Goal: Transaction & Acquisition: Purchase product/service

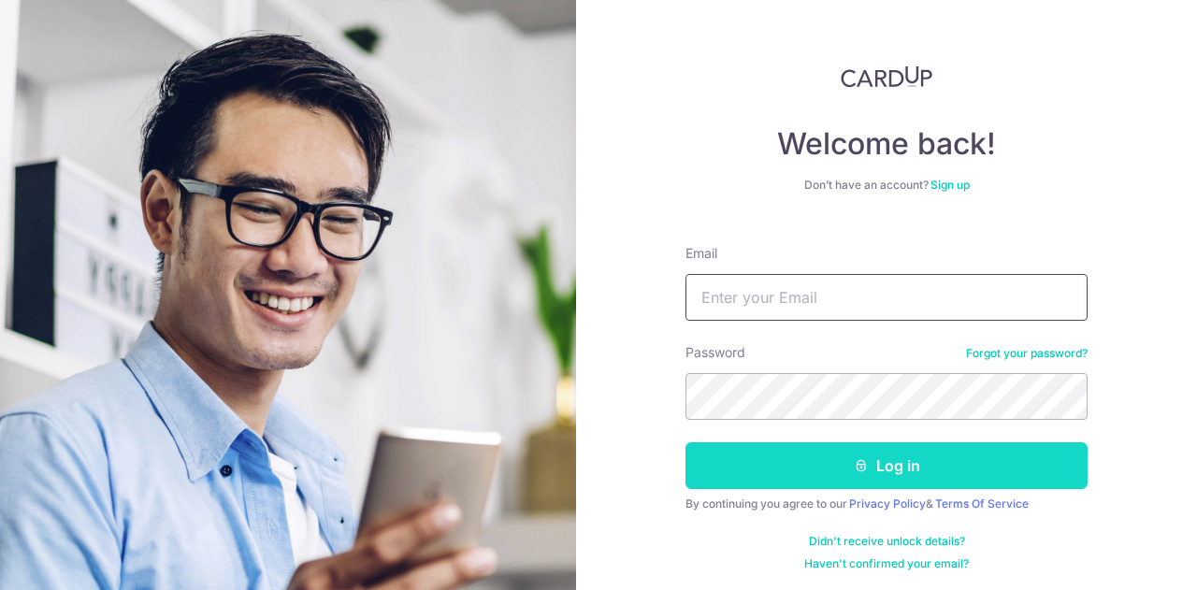
type input "[EMAIL_ADDRESS][DOMAIN_NAME]"
click at [868, 462] on button "Log in" at bounding box center [887, 465] width 402 height 47
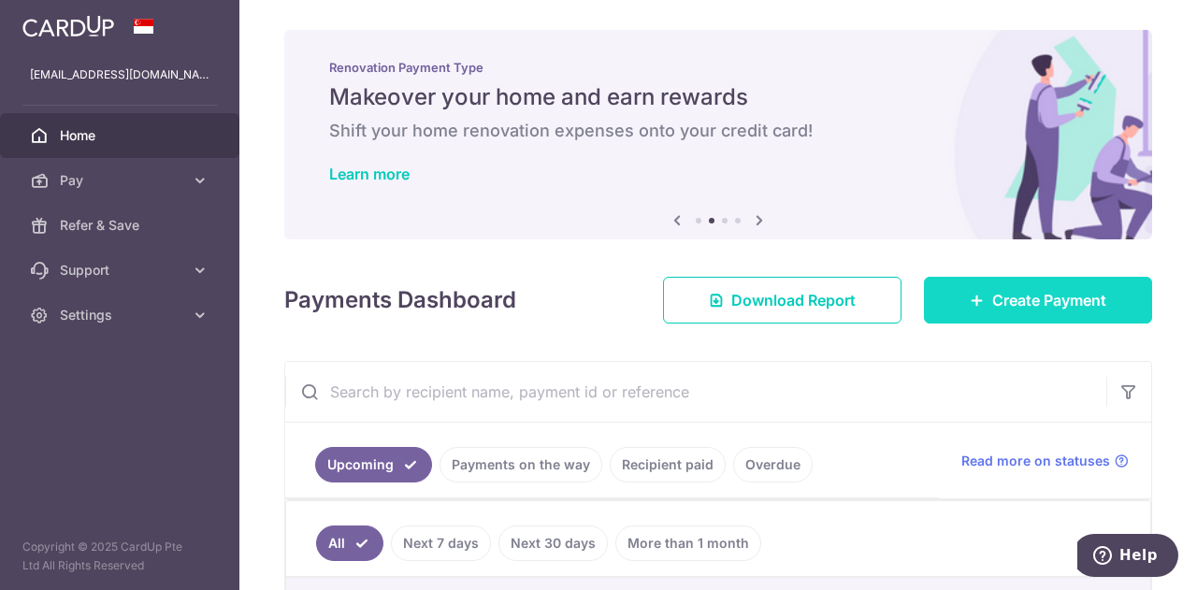
click at [991, 311] on link "Create Payment" at bounding box center [1038, 300] width 228 height 47
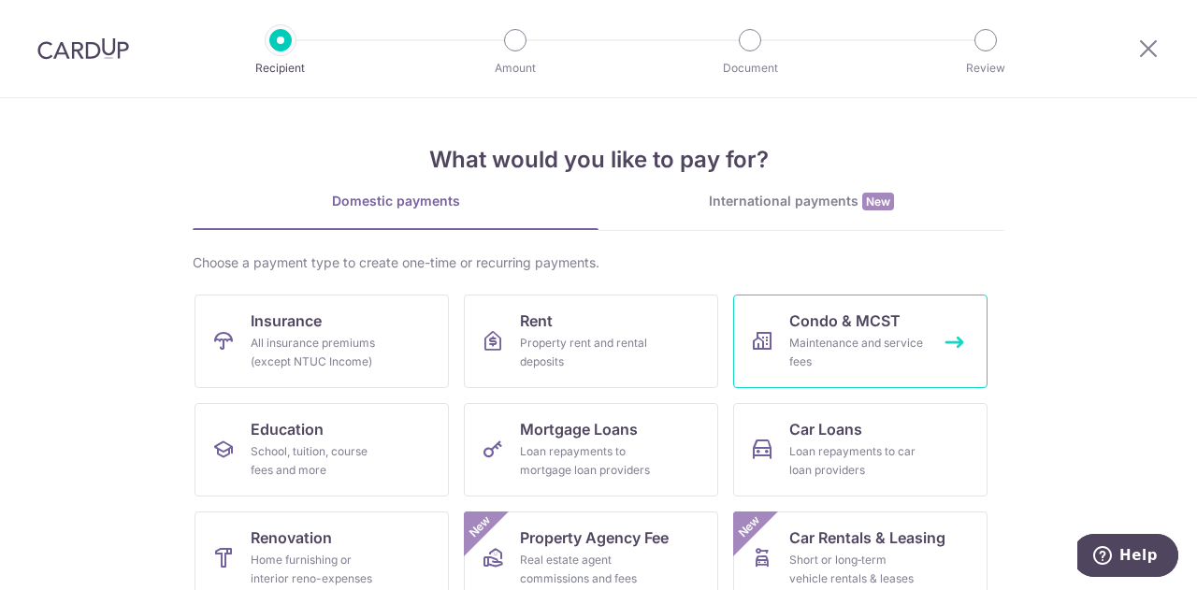
click at [839, 339] on div "Maintenance and service fees" at bounding box center [856, 352] width 135 height 37
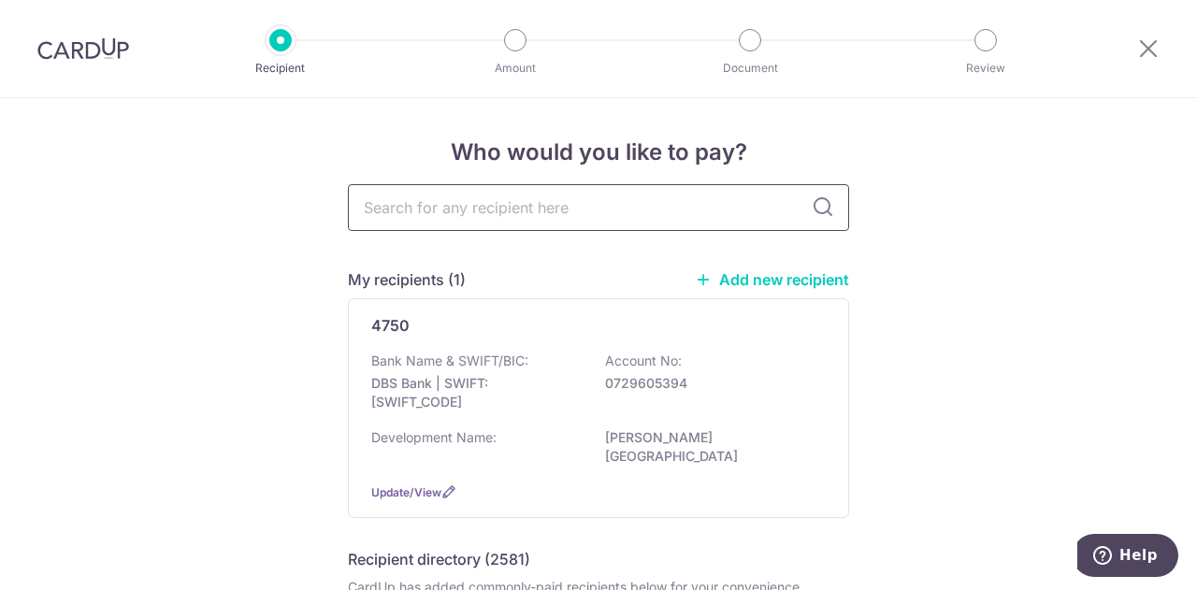
click at [476, 220] on input "text" at bounding box center [598, 207] width 501 height 47
type input "4814"
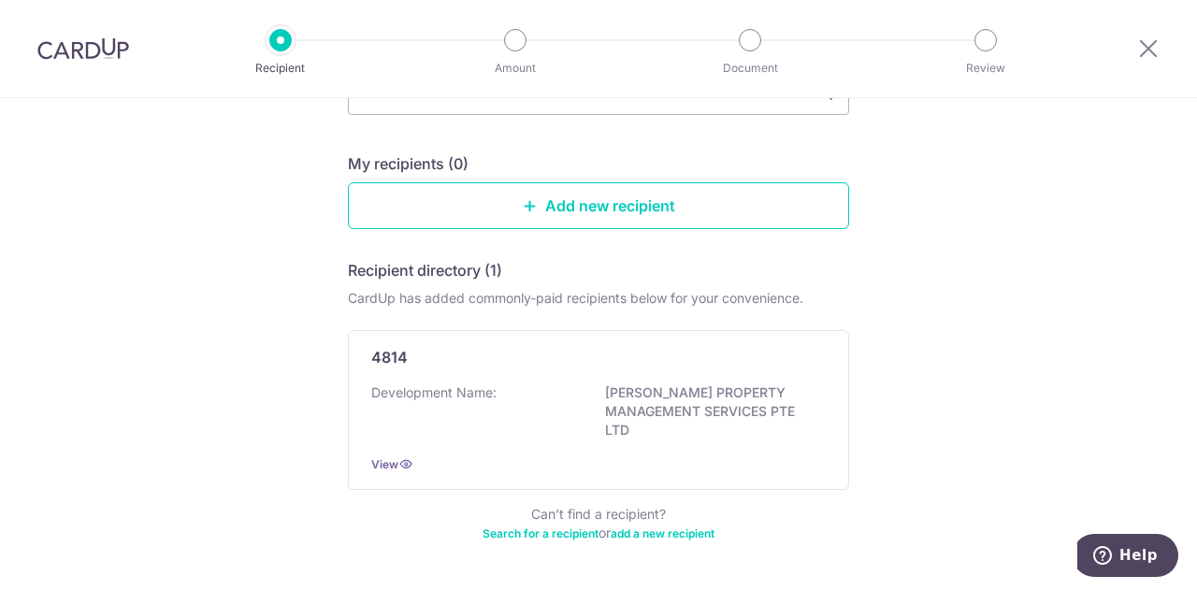
scroll to position [161, 0]
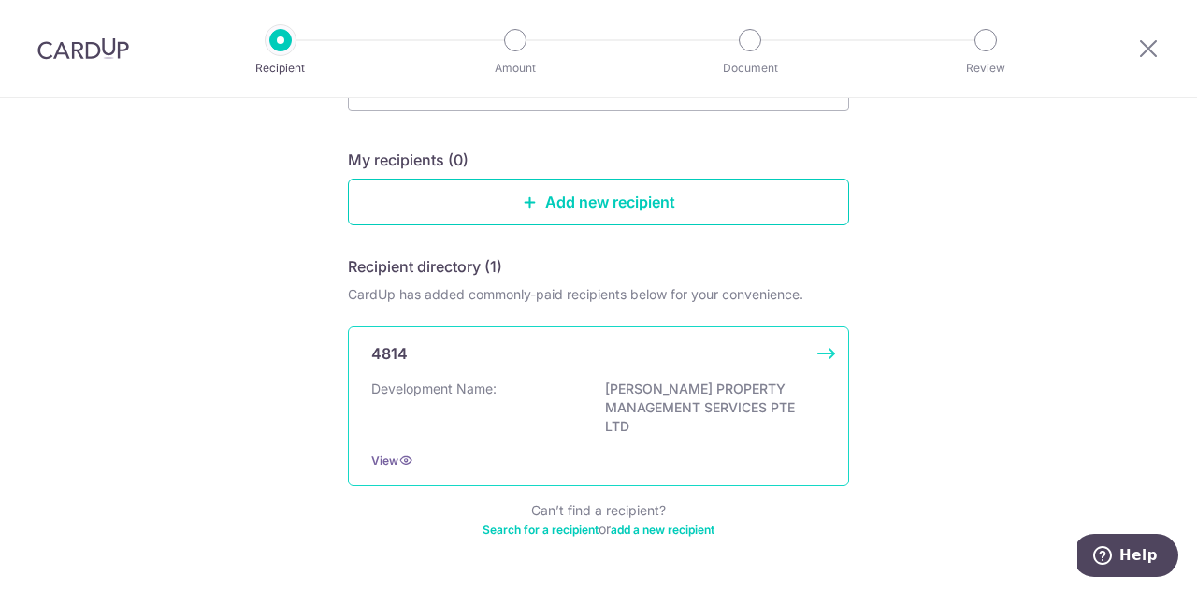
click at [507, 370] on div "4814 Development Name: CHAMBERS PROPERTY MANAGEMENT SERVICES PTE LTD View" at bounding box center [598, 406] width 501 height 160
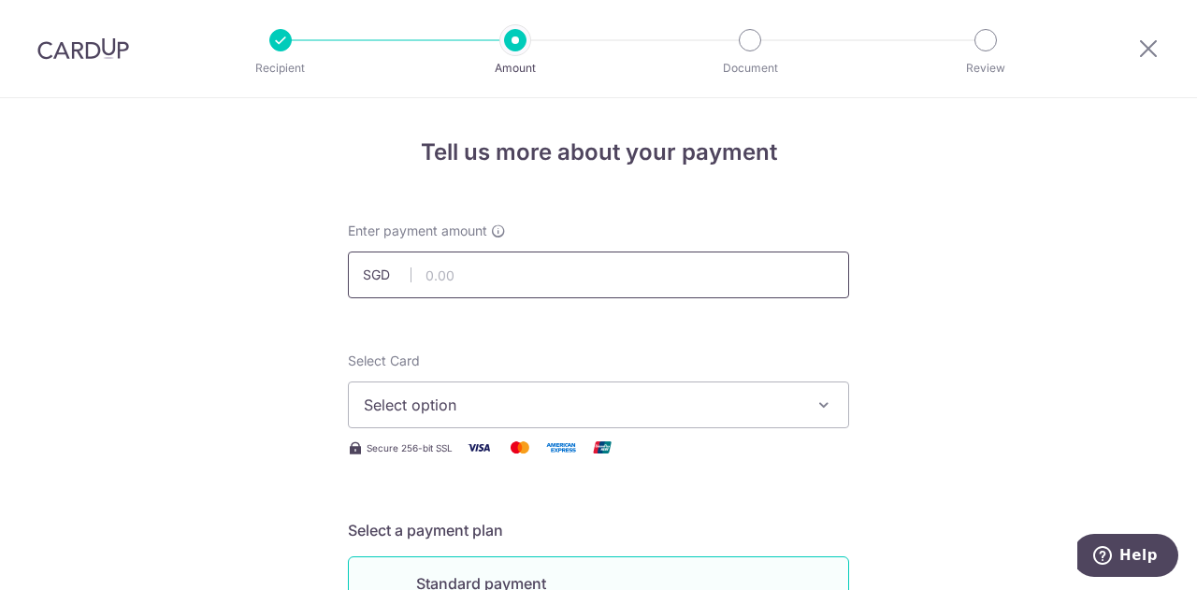
click at [581, 284] on input "text" at bounding box center [598, 275] width 501 height 47
type input "824.04"
click at [620, 401] on span "Select option" at bounding box center [582, 405] width 436 height 22
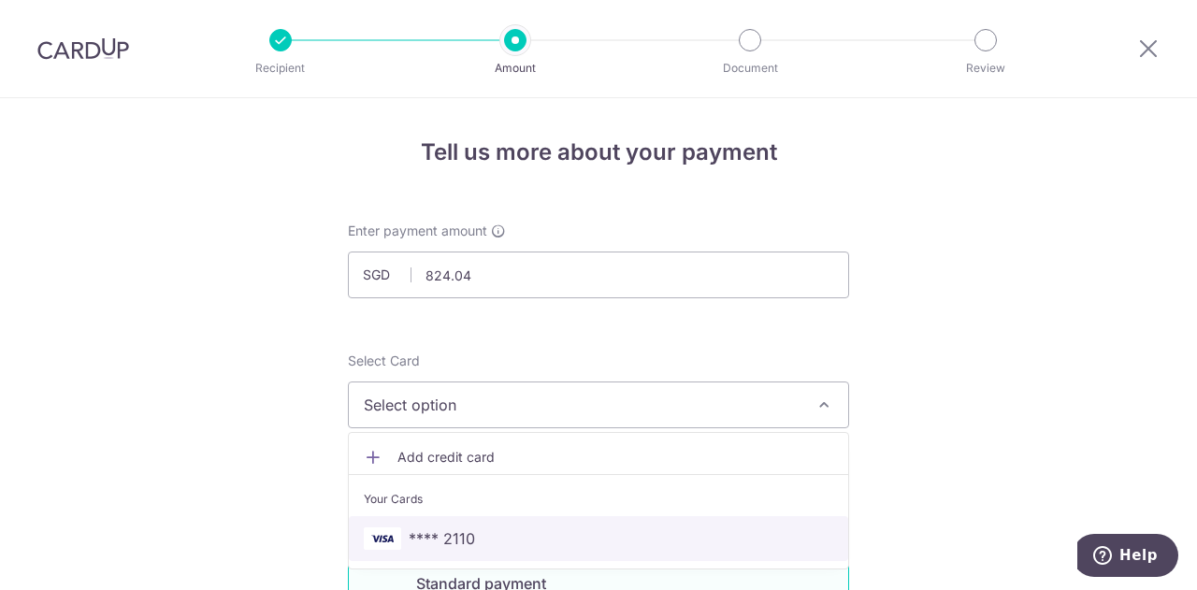
click at [458, 534] on span "**** 2110" at bounding box center [442, 538] width 66 height 22
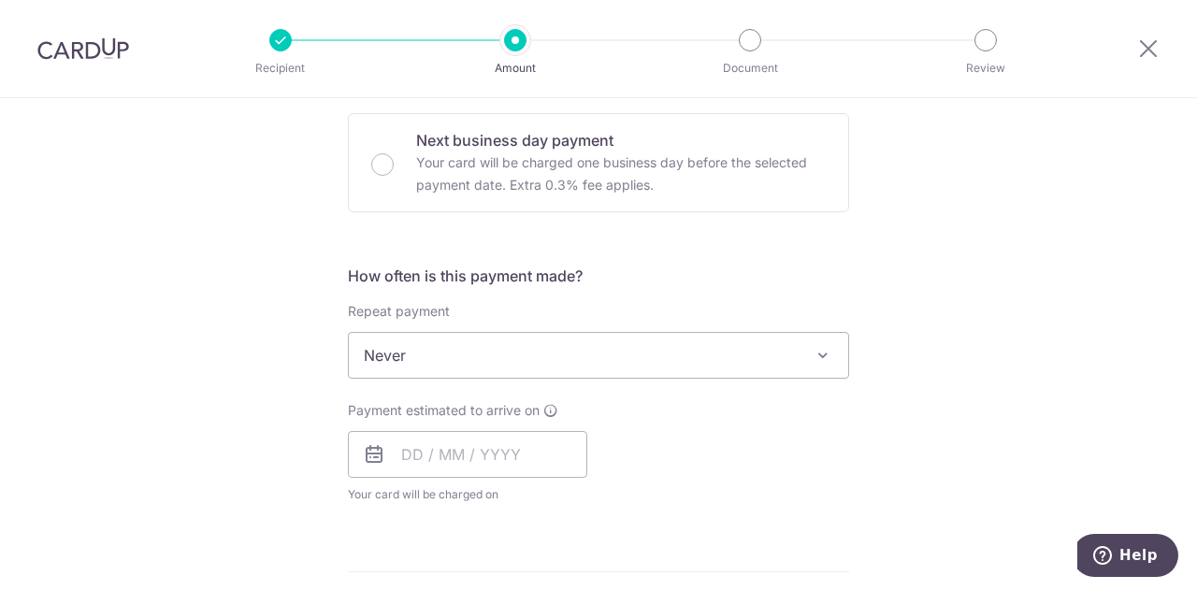
scroll to position [618, 0]
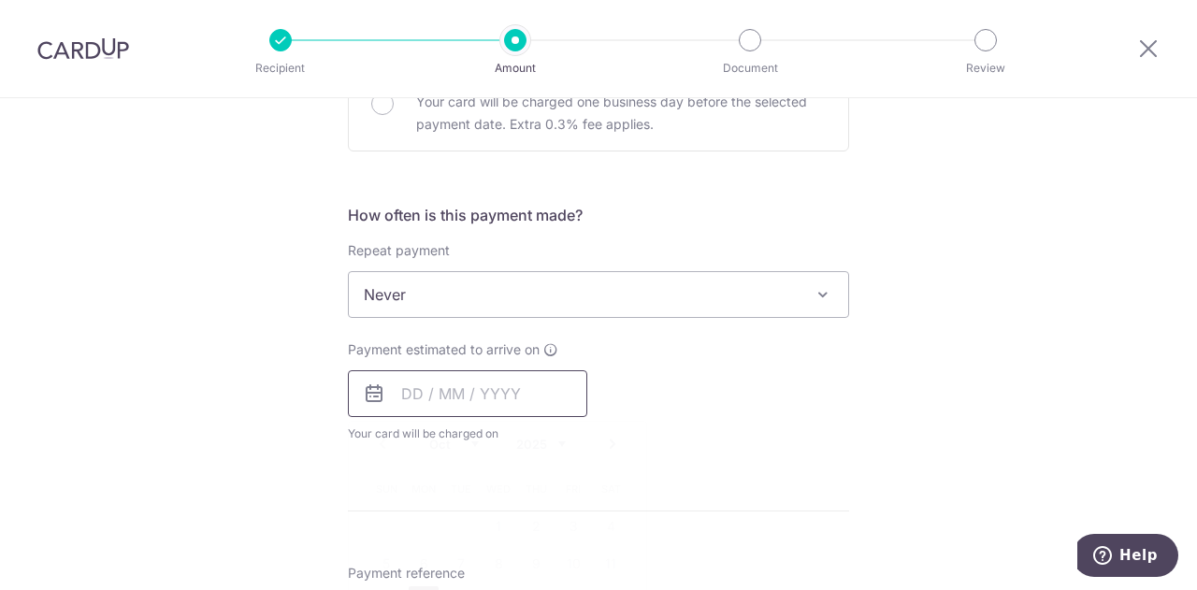
click at [451, 388] on input "text" at bounding box center [467, 393] width 239 height 47
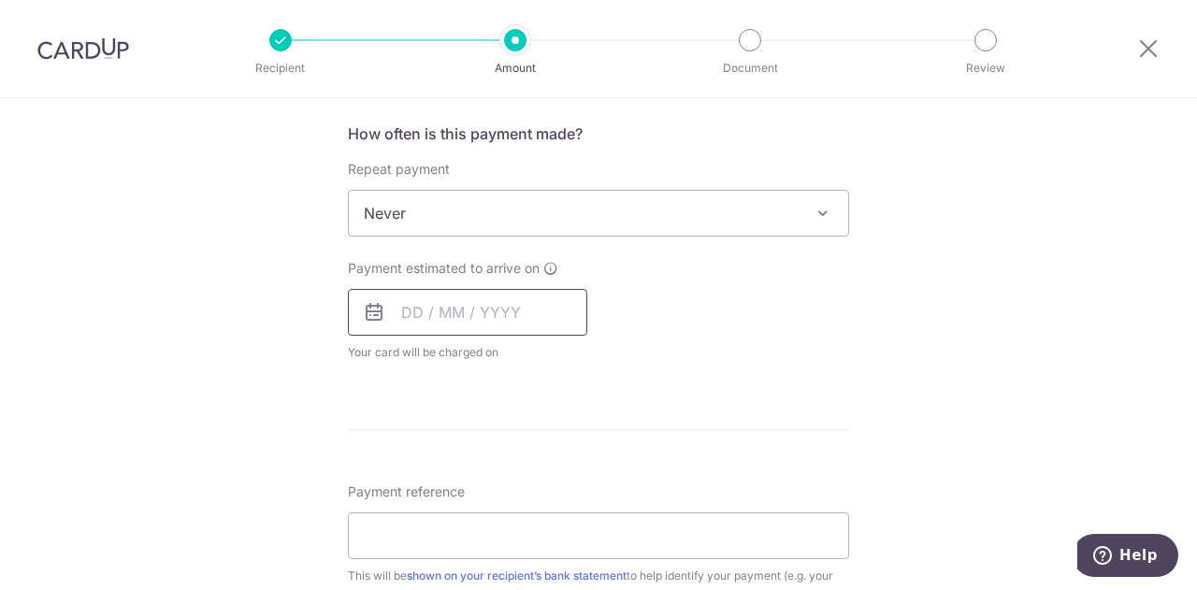
scroll to position [698, 0]
click at [475, 324] on input "text" at bounding box center [467, 314] width 239 height 47
click at [415, 310] on input "text" at bounding box center [467, 314] width 239 height 47
click at [376, 315] on icon at bounding box center [374, 314] width 22 height 22
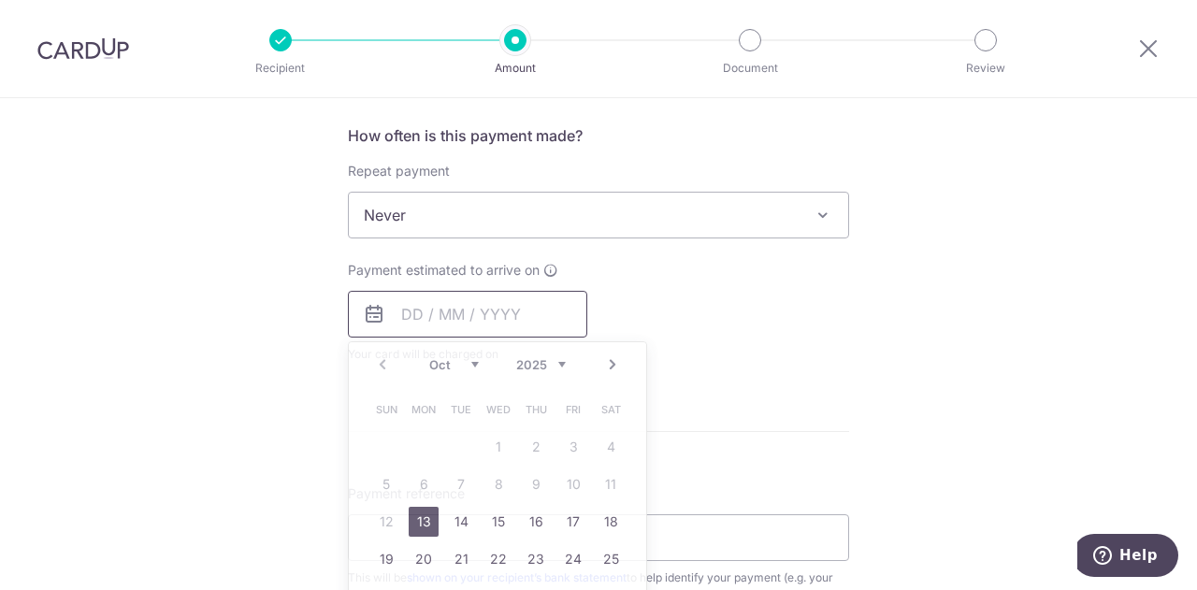
click at [505, 326] on input "text" at bounding box center [467, 314] width 239 height 47
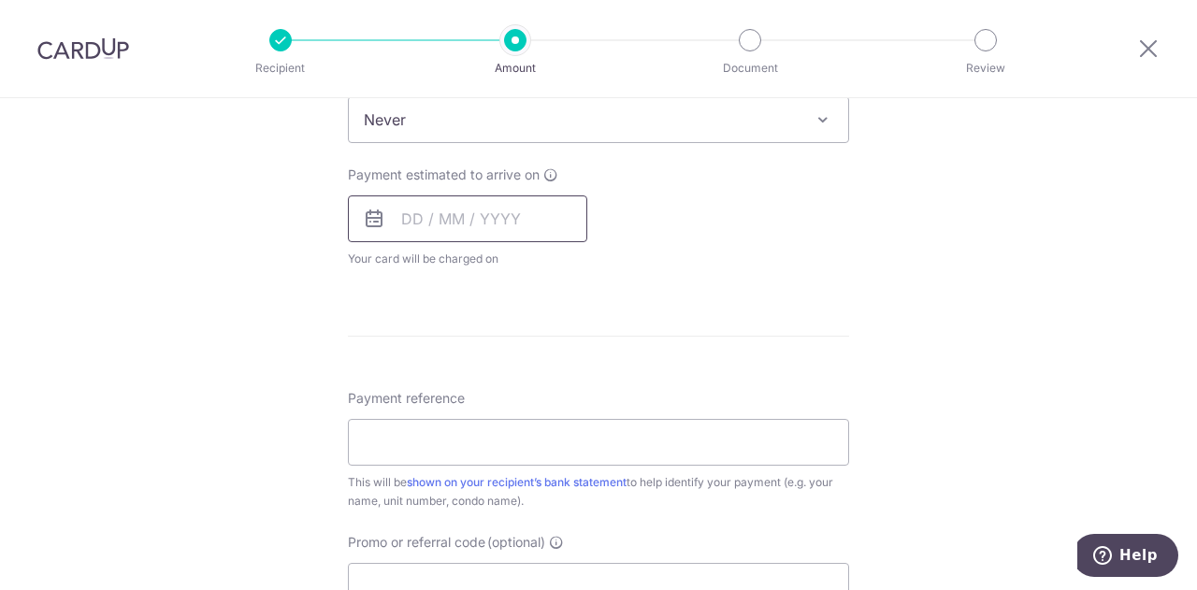
scroll to position [829, 0]
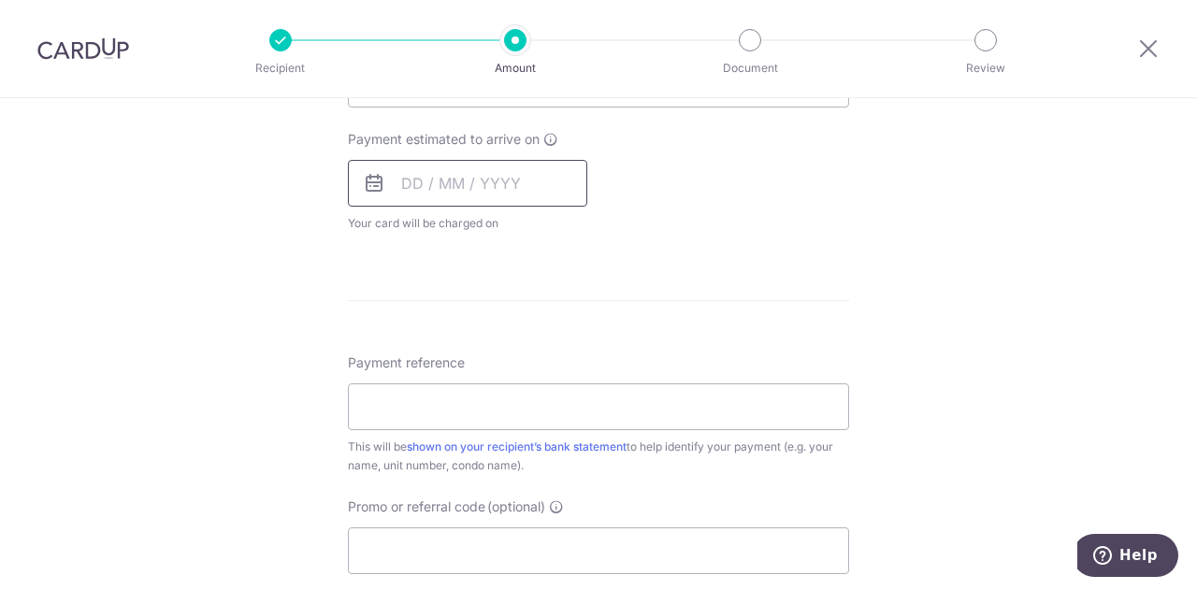
click at [526, 180] on input "text" at bounding box center [467, 183] width 239 height 47
click at [370, 193] on input "text" at bounding box center [467, 183] width 239 height 47
click at [417, 174] on input "text" at bounding box center [467, 183] width 239 height 47
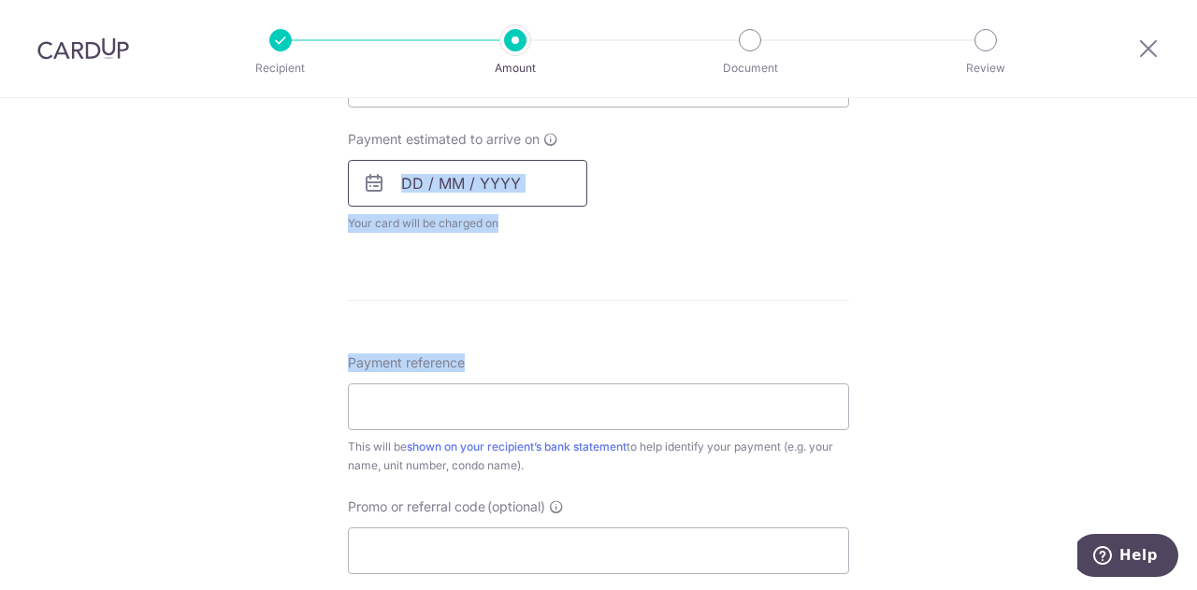
drag, startPoint x: 626, startPoint y: 336, endPoint x: 415, endPoint y: 160, distance: 274.2
click at [415, 160] on form "Enter payment amount SGD 824.04 824.04 Select Card **** 2110 Add credit card Yo…" at bounding box center [598, 133] width 501 height 1480
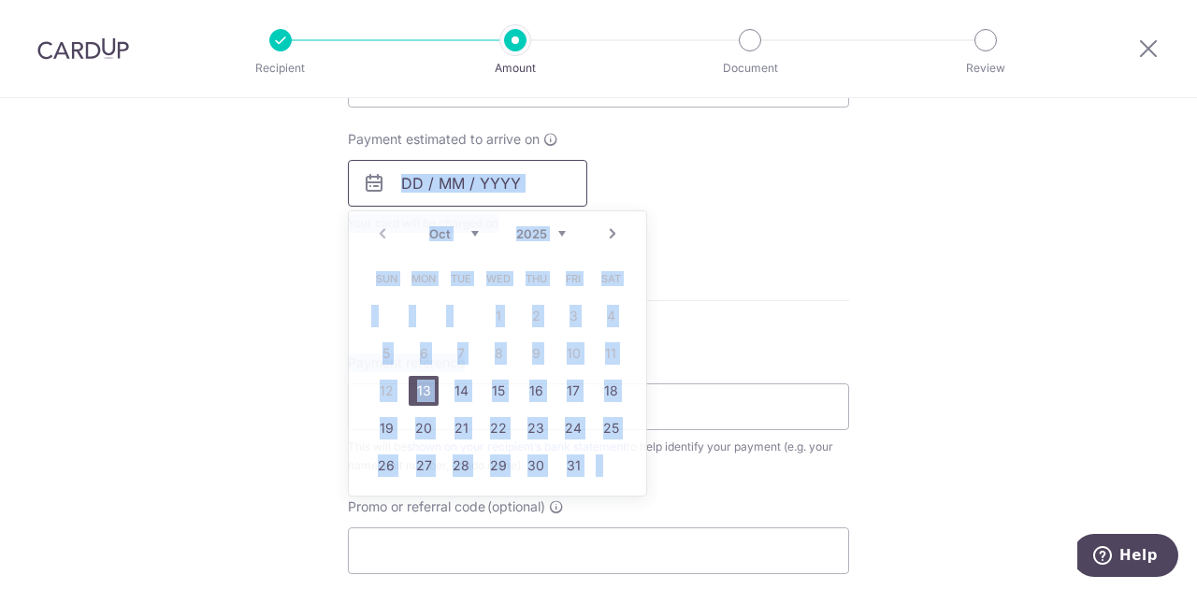
click at [410, 171] on input "text" at bounding box center [467, 183] width 239 height 47
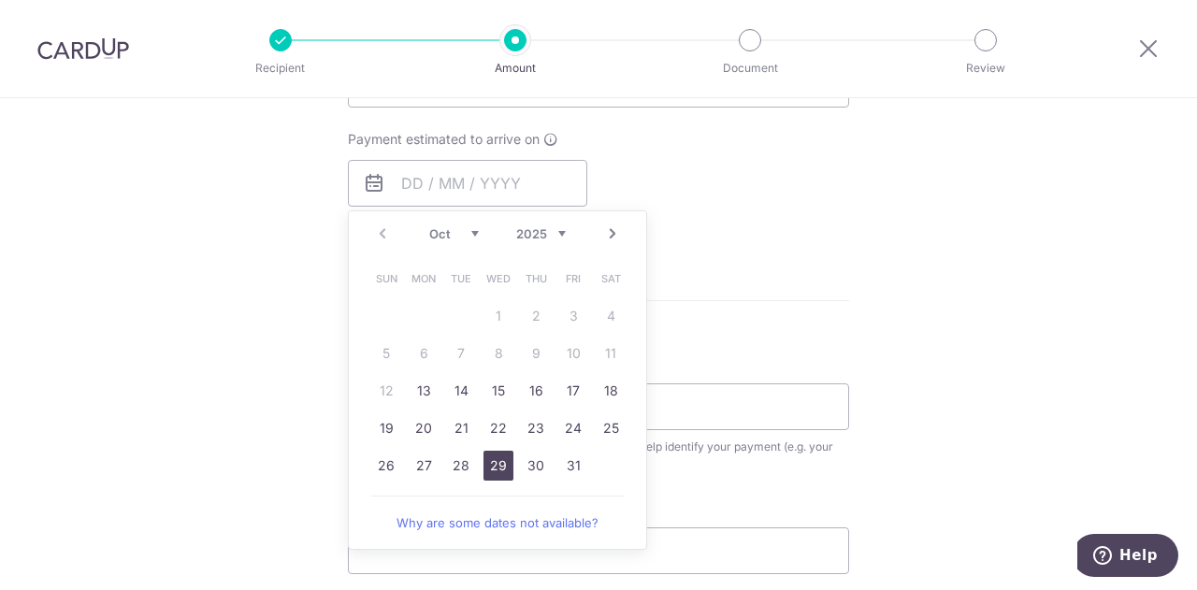
click at [490, 468] on link "29" at bounding box center [499, 466] width 30 height 30
type input "[DATE]"
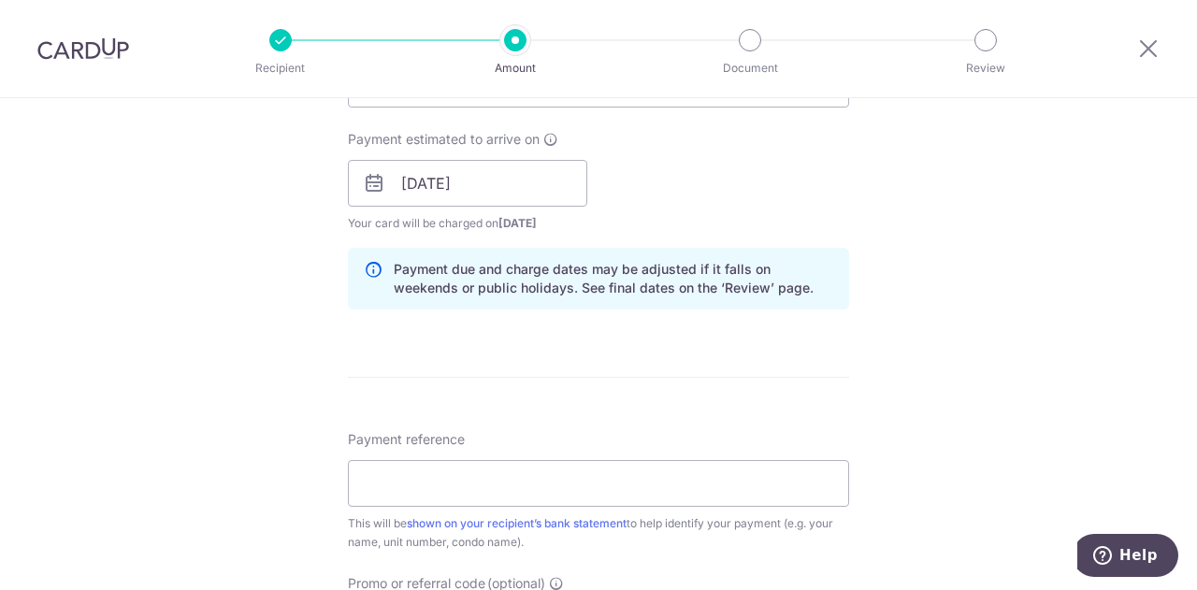
click at [675, 361] on form "Enter payment amount SGD 824.04 824.04 Select Card **** 2110 Add credit card Yo…" at bounding box center [598, 171] width 501 height 1557
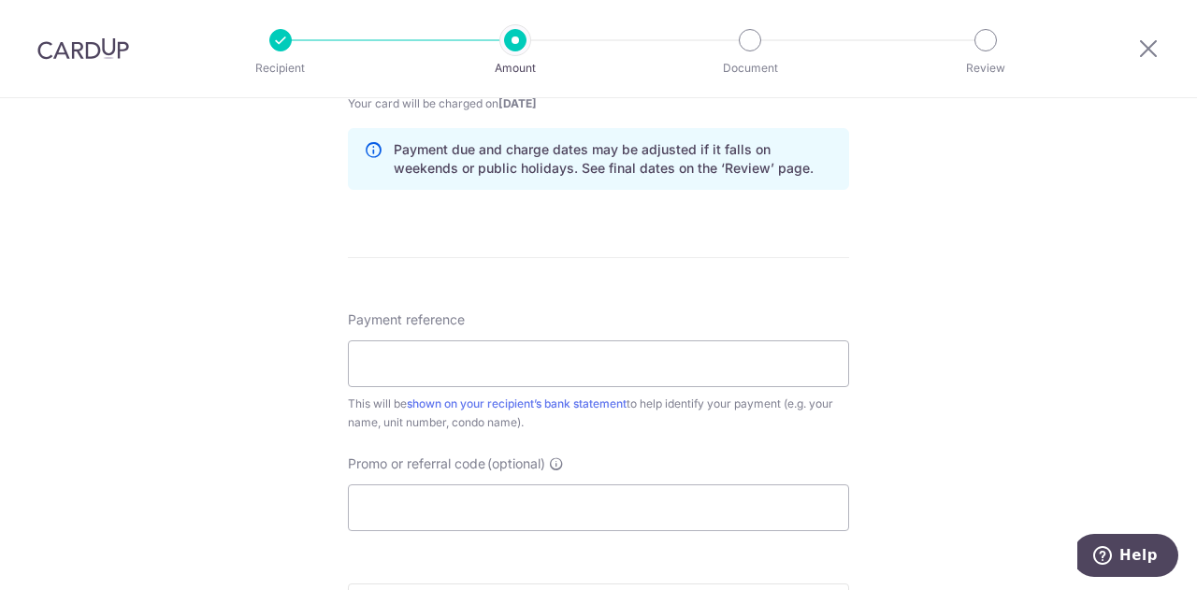
scroll to position [978, 0]
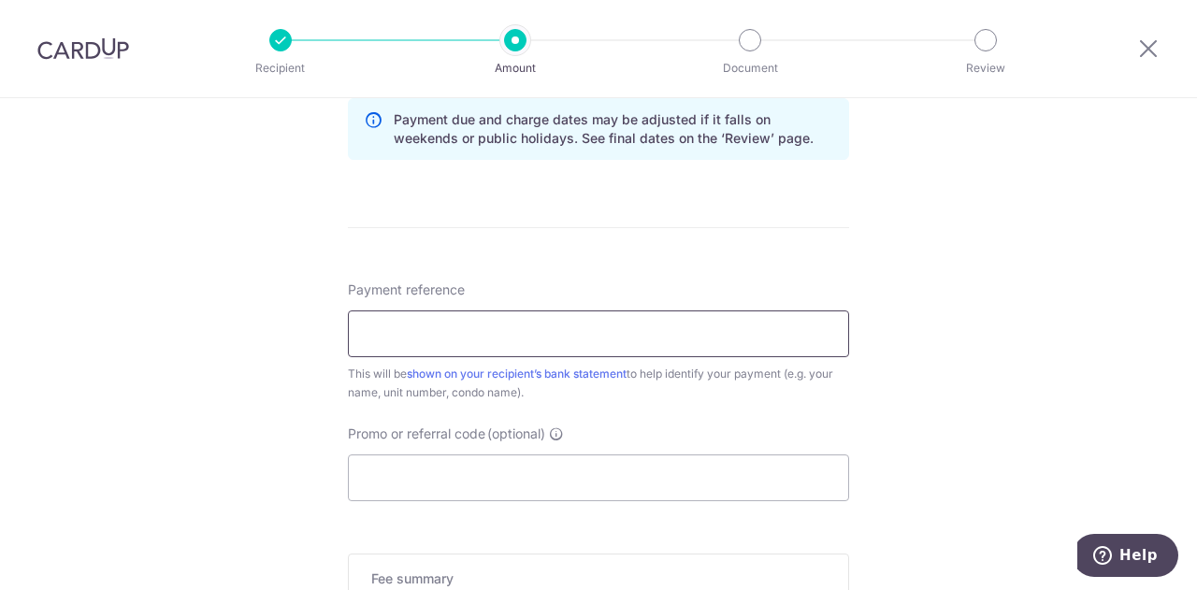
click at [570, 331] on input "Payment reference" at bounding box center [598, 333] width 501 height 47
type input "Blk 23 Unit 38-20 Lin Chia Te"
click at [301, 401] on div "Tell us more about your payment Enter payment amount SGD 824.04 824.04 Select C…" at bounding box center [598, 4] width 1197 height 1768
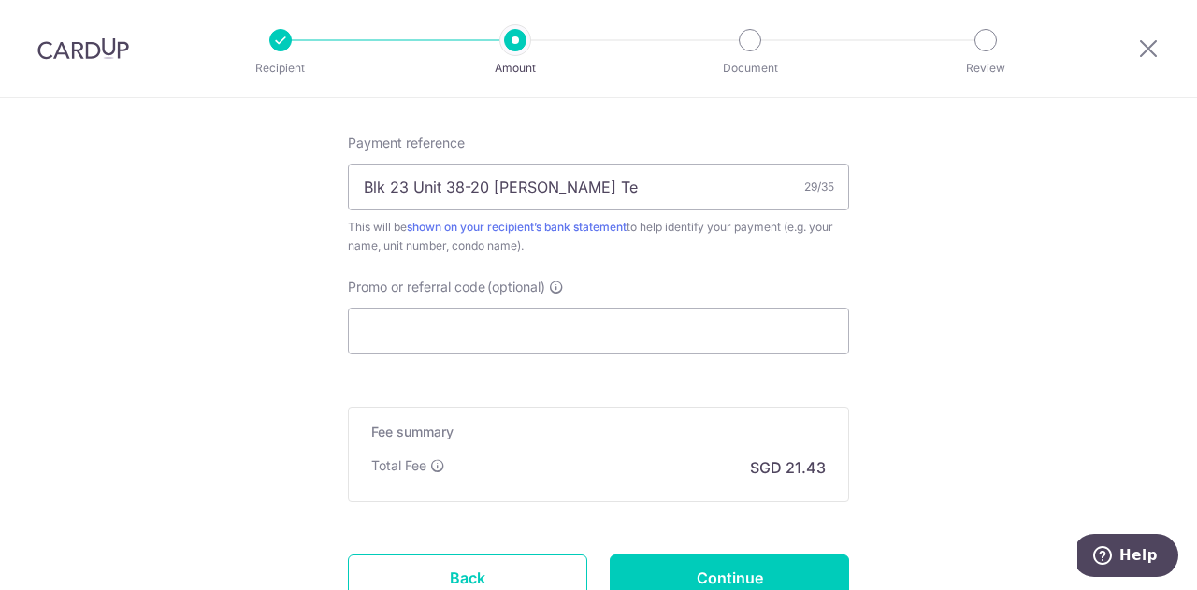
scroll to position [1156, 0]
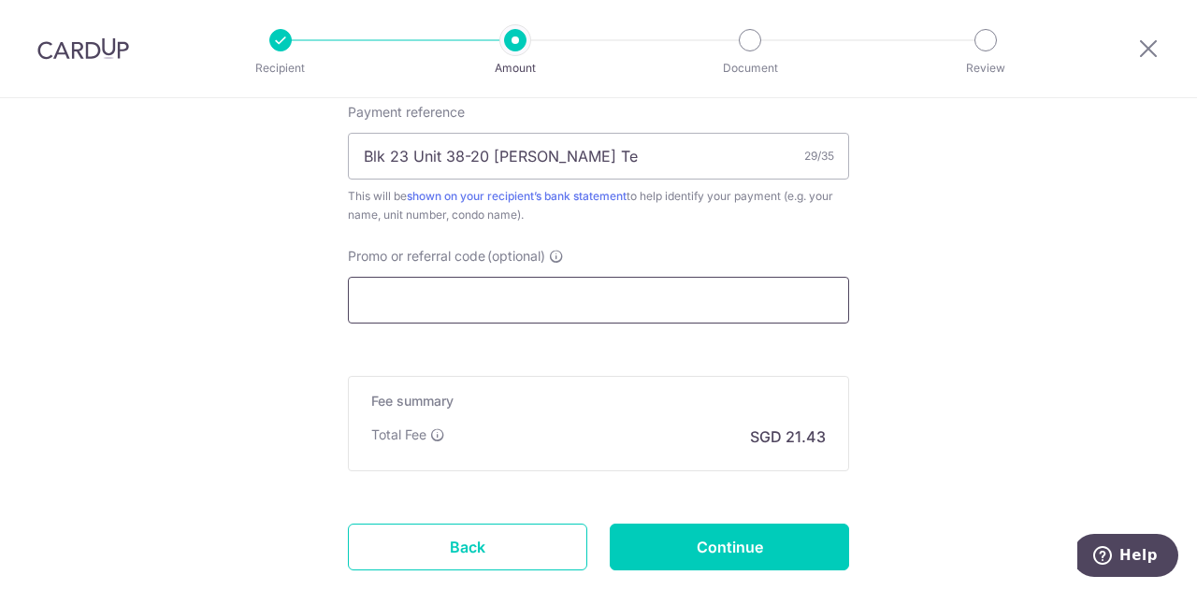
click at [511, 296] on input "Promo or referral code (optional)" at bounding box center [598, 300] width 501 height 47
paste input "OCBC90NV"
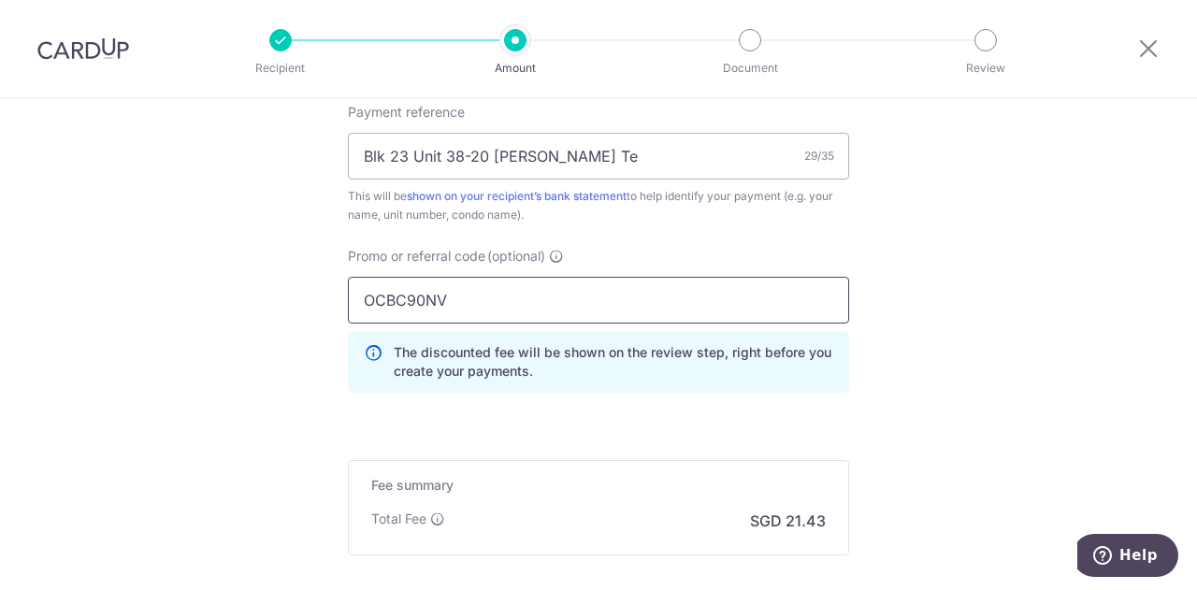
type input "OCBC90NV"
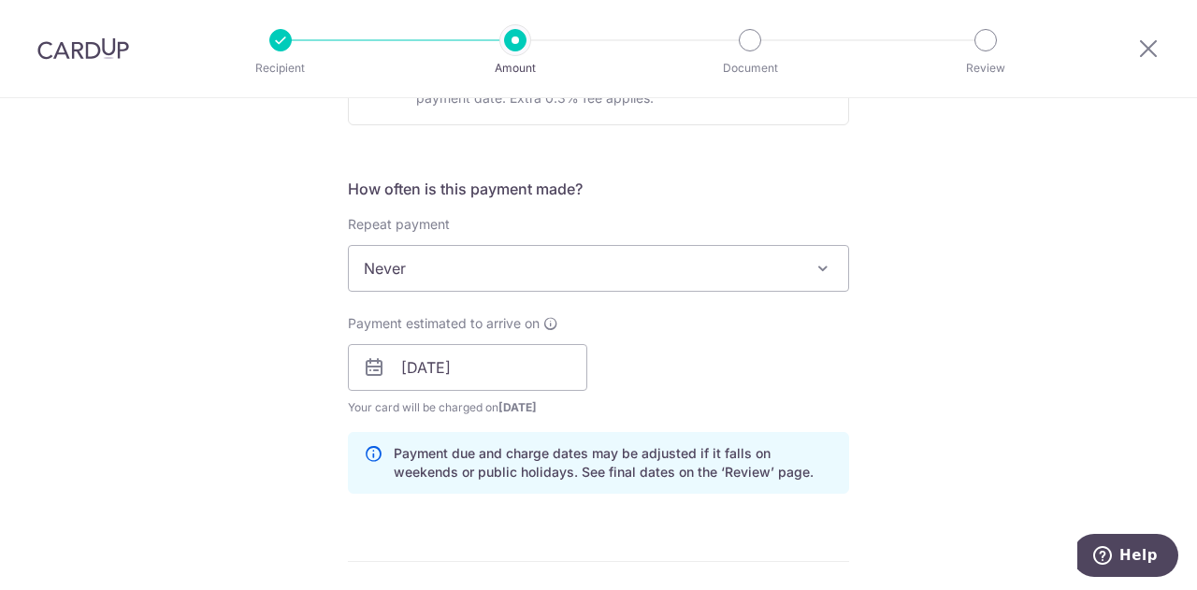
scroll to position [652, 0]
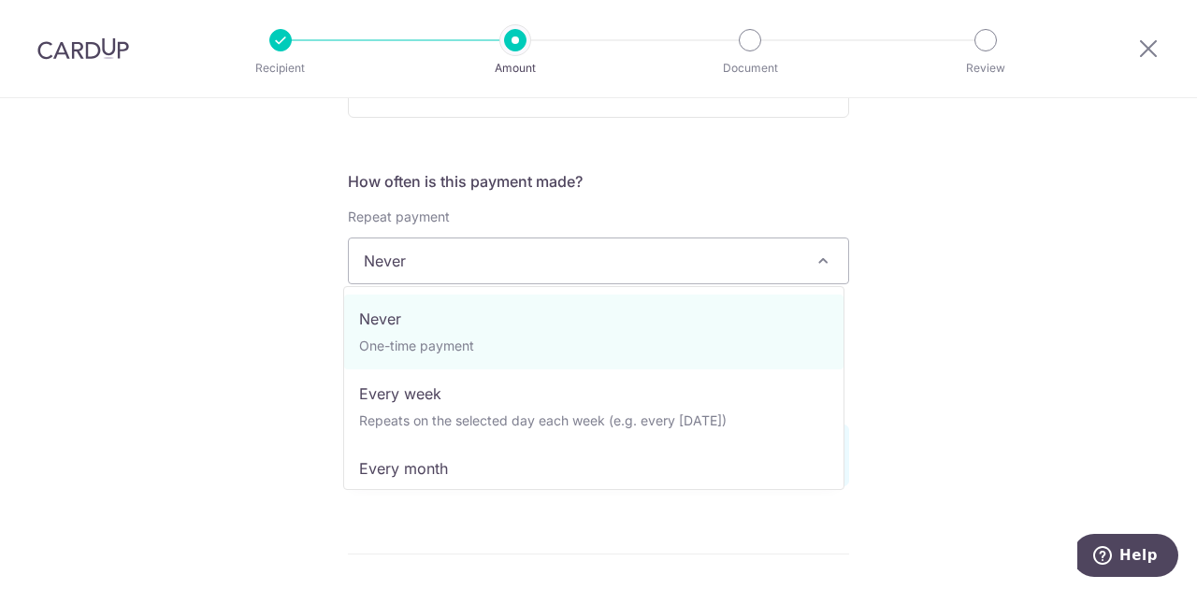
click at [812, 258] on span at bounding box center [823, 261] width 22 height 22
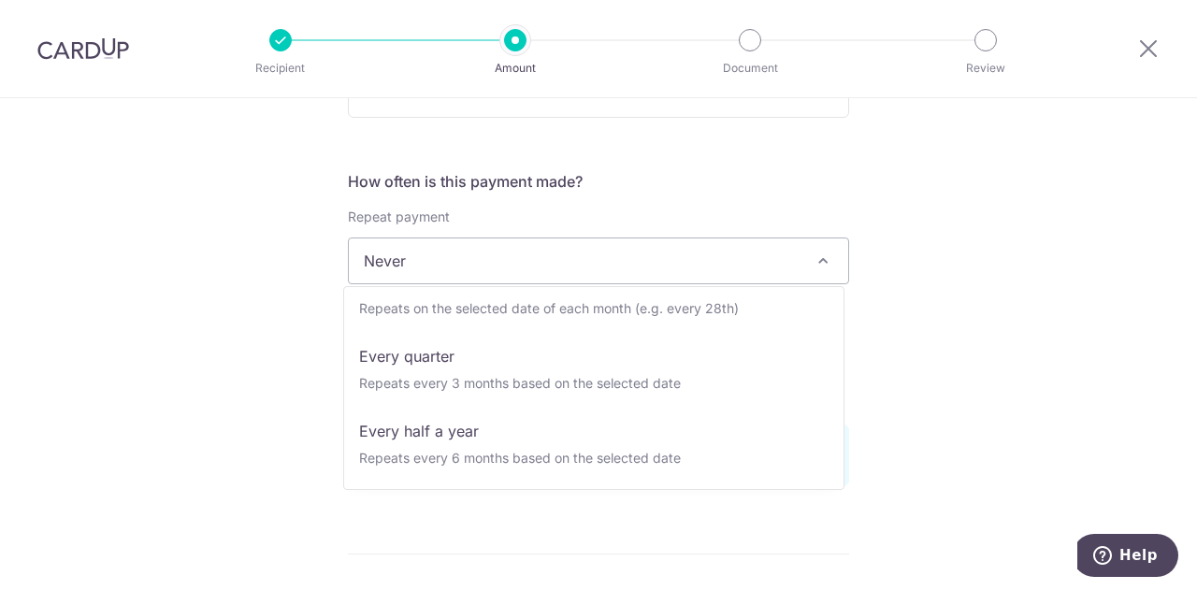
scroll to position [0, 0]
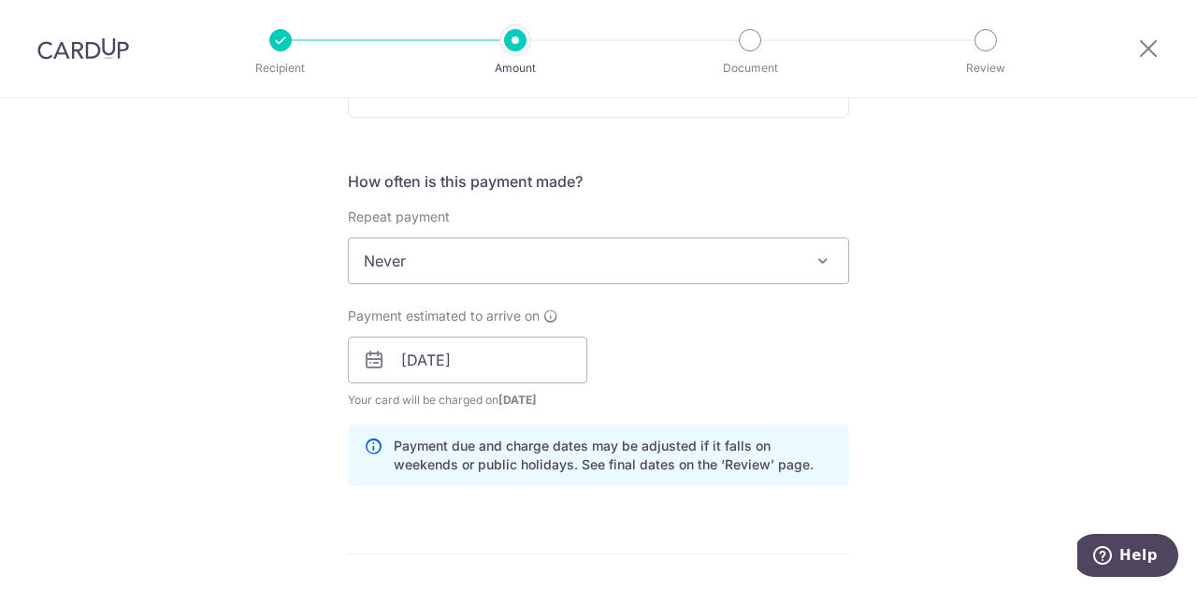
click at [821, 261] on span at bounding box center [823, 261] width 22 height 22
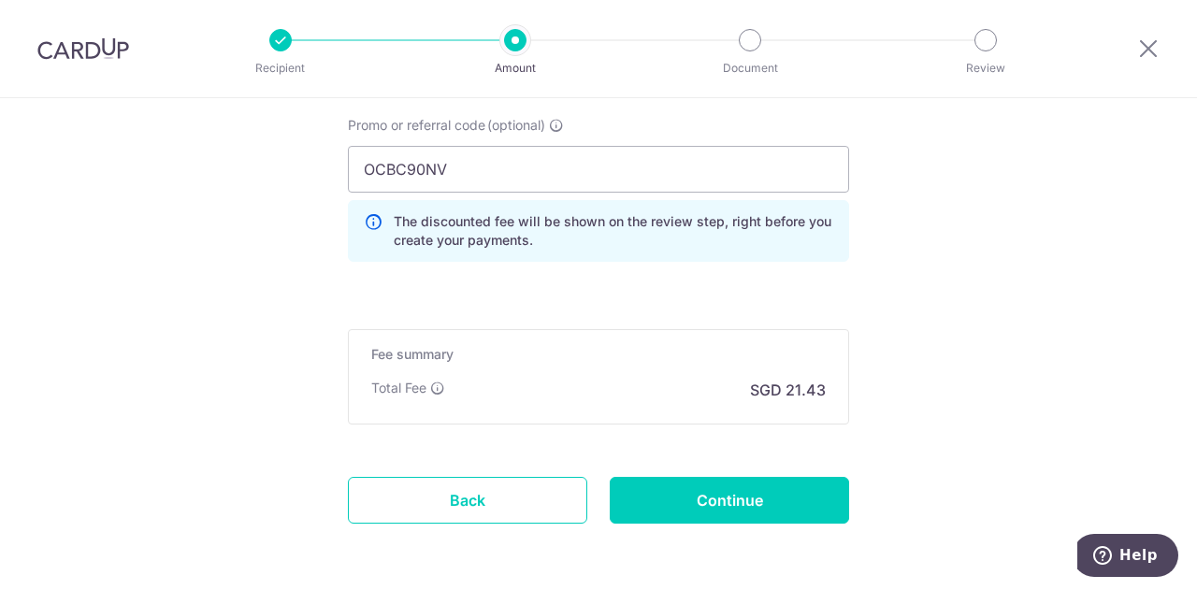
scroll to position [1305, 0]
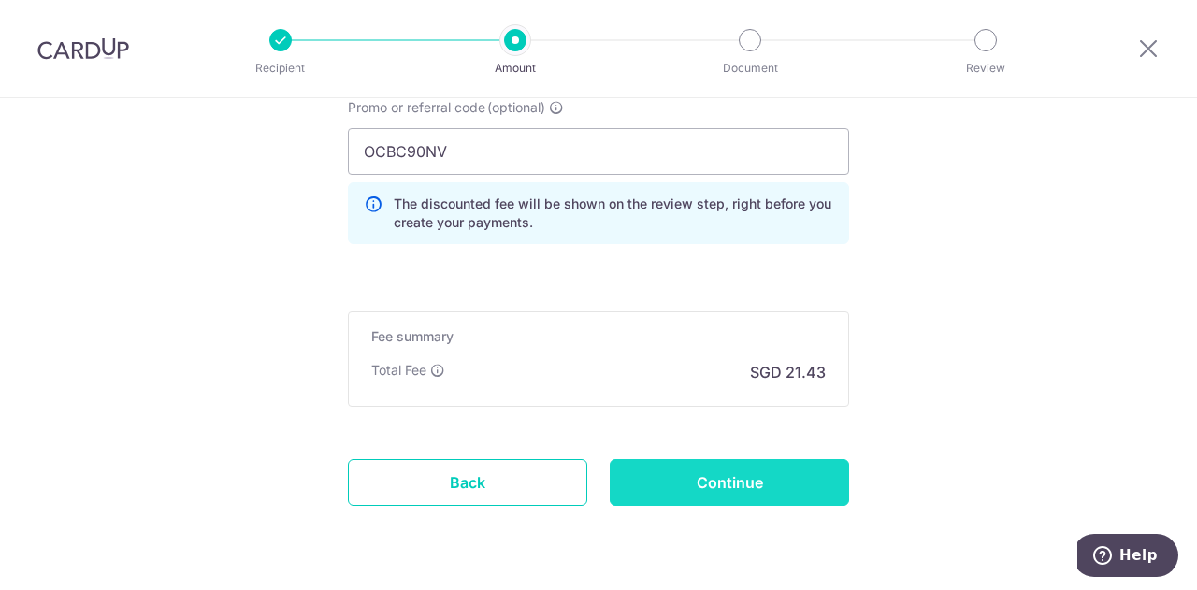
click at [733, 478] on input "Continue" at bounding box center [729, 482] width 239 height 47
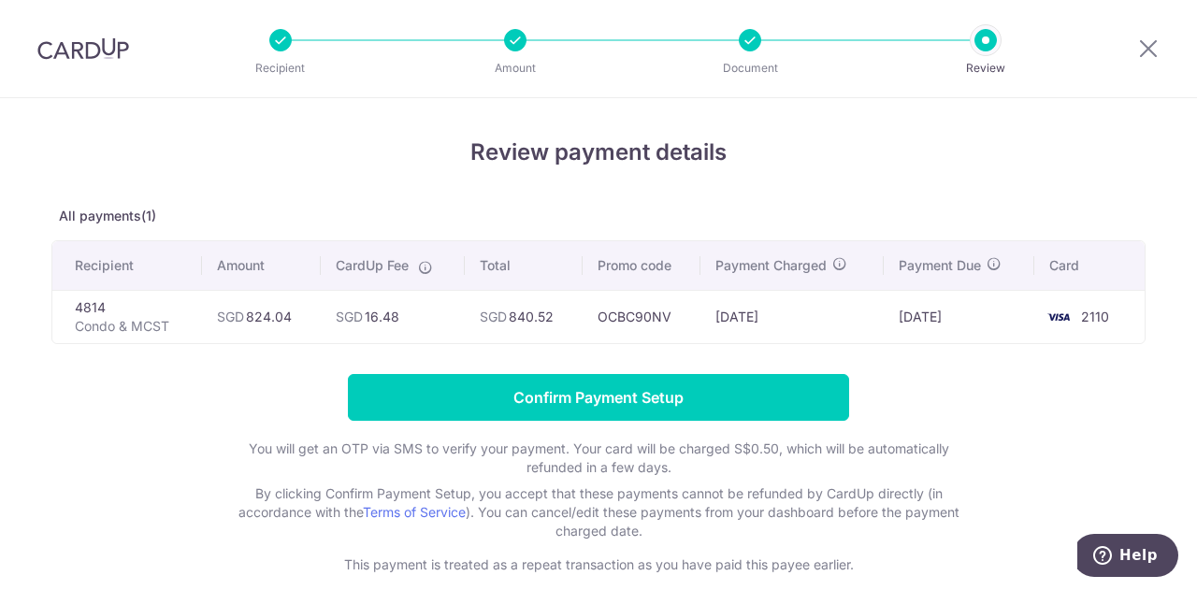
scroll to position [92, 0]
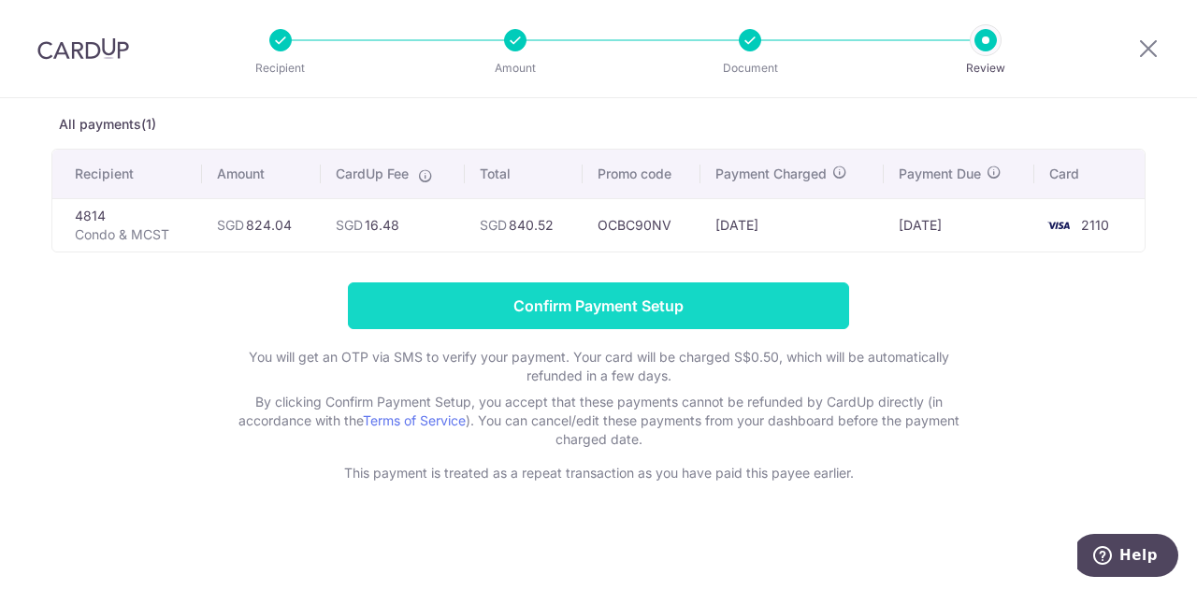
click at [623, 311] on input "Confirm Payment Setup" at bounding box center [598, 305] width 501 height 47
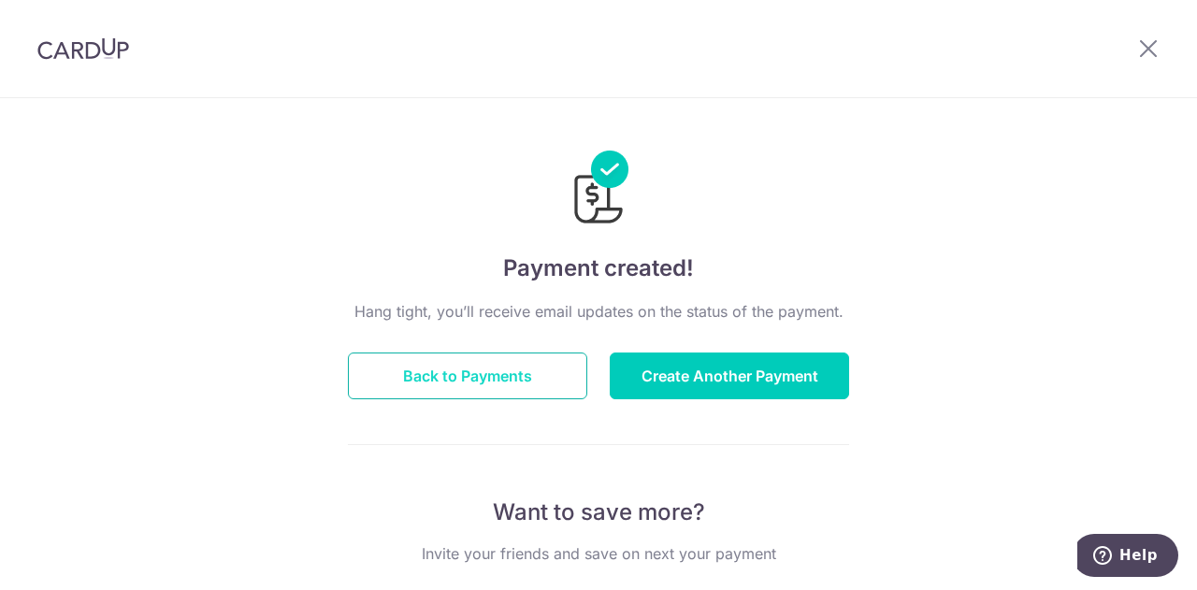
click at [498, 382] on button "Back to Payments" at bounding box center [467, 376] width 239 height 47
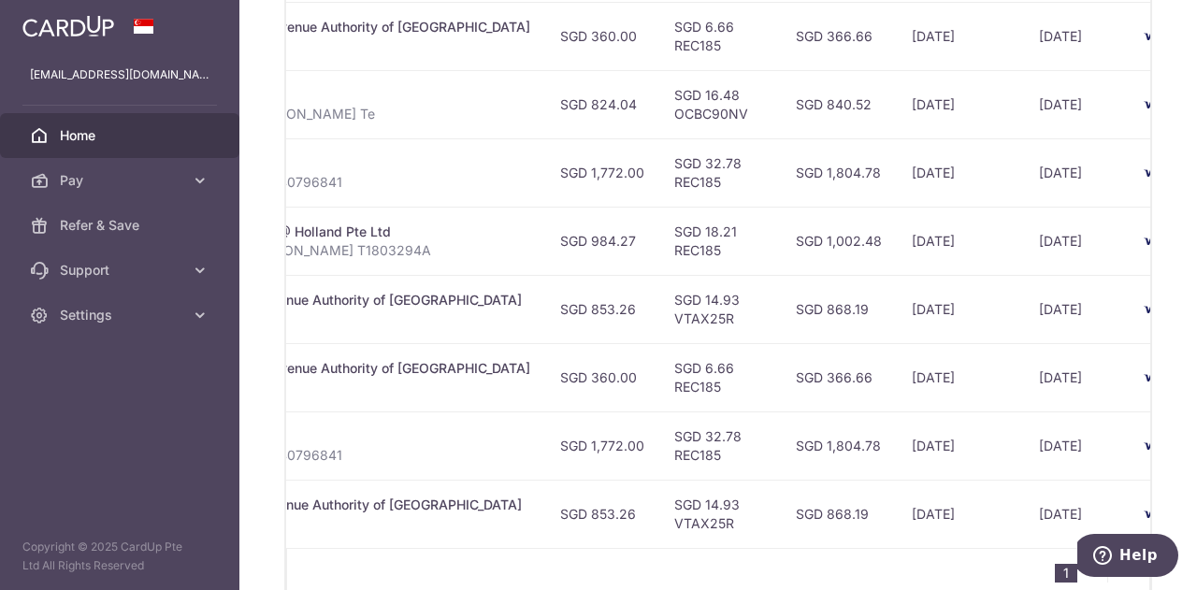
scroll to position [0, 603]
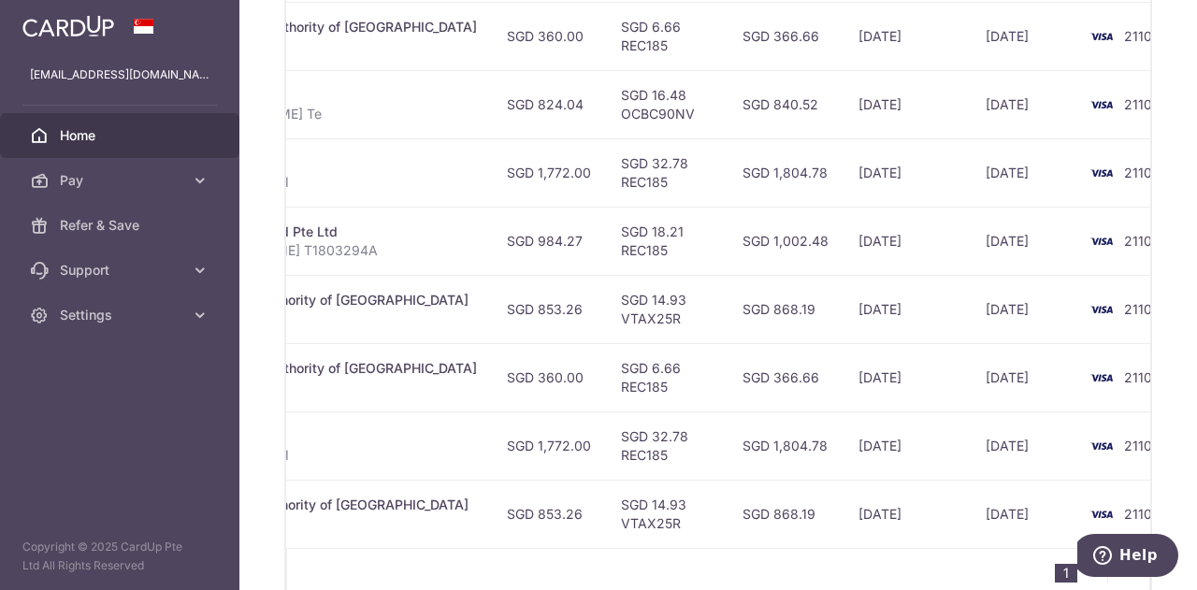
drag, startPoint x: 771, startPoint y: 549, endPoint x: 916, endPoint y: 570, distance: 146.5
click at [916, 570] on div "1 2" at bounding box center [718, 571] width 864 height 47
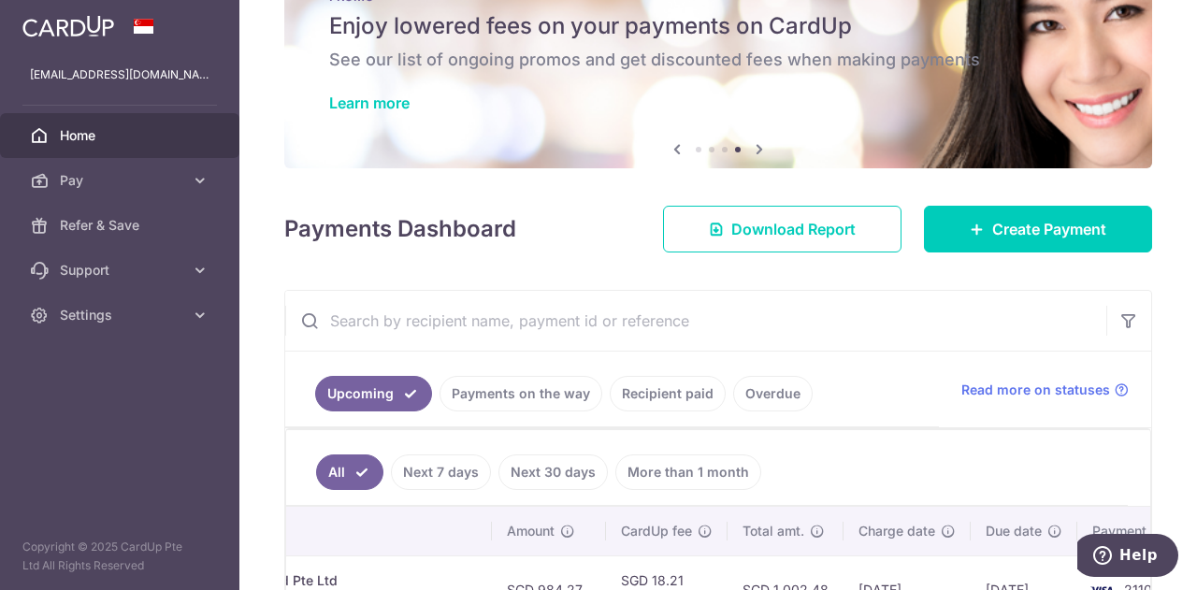
scroll to position [205, 0]
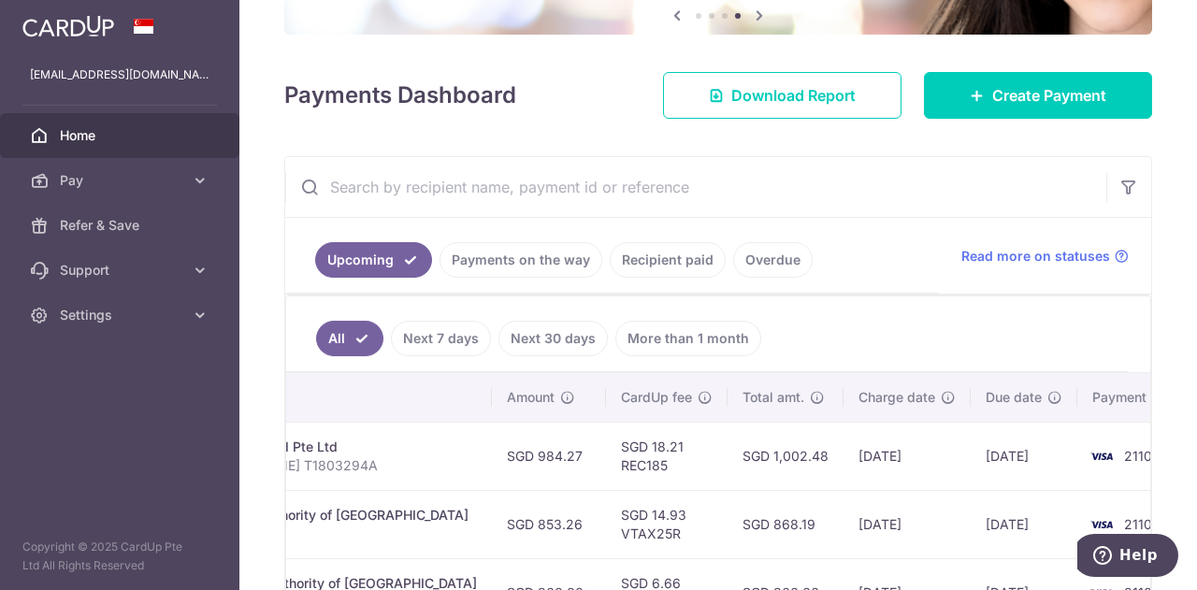
click at [498, 262] on link "Payments on the way" at bounding box center [521, 260] width 163 height 36
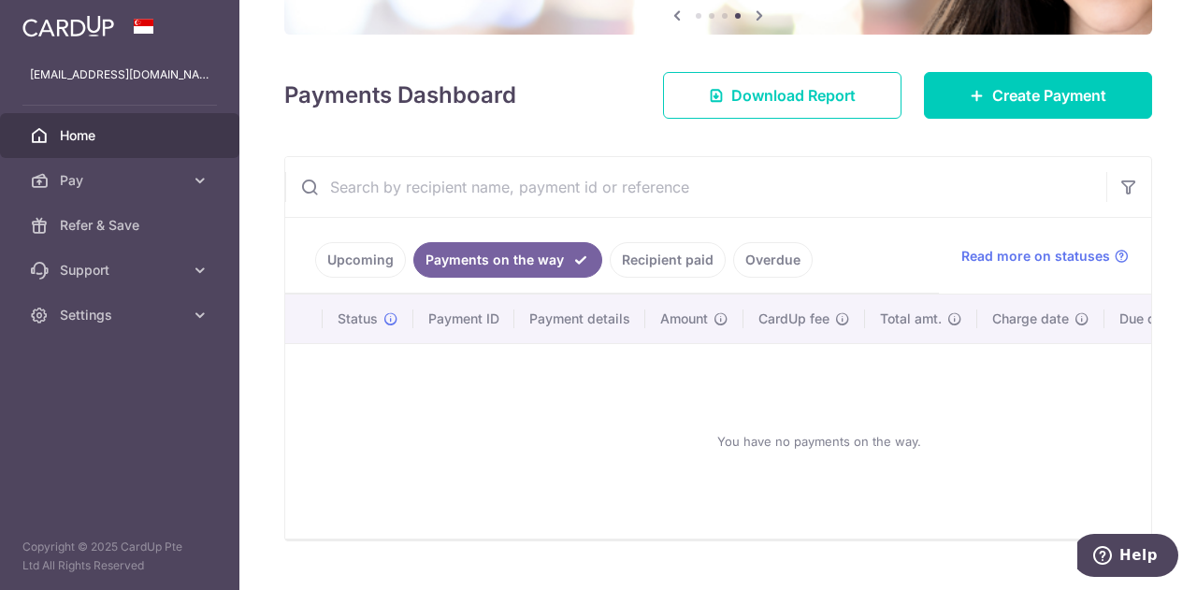
click at [677, 243] on link "Recipient paid" at bounding box center [668, 260] width 116 height 36
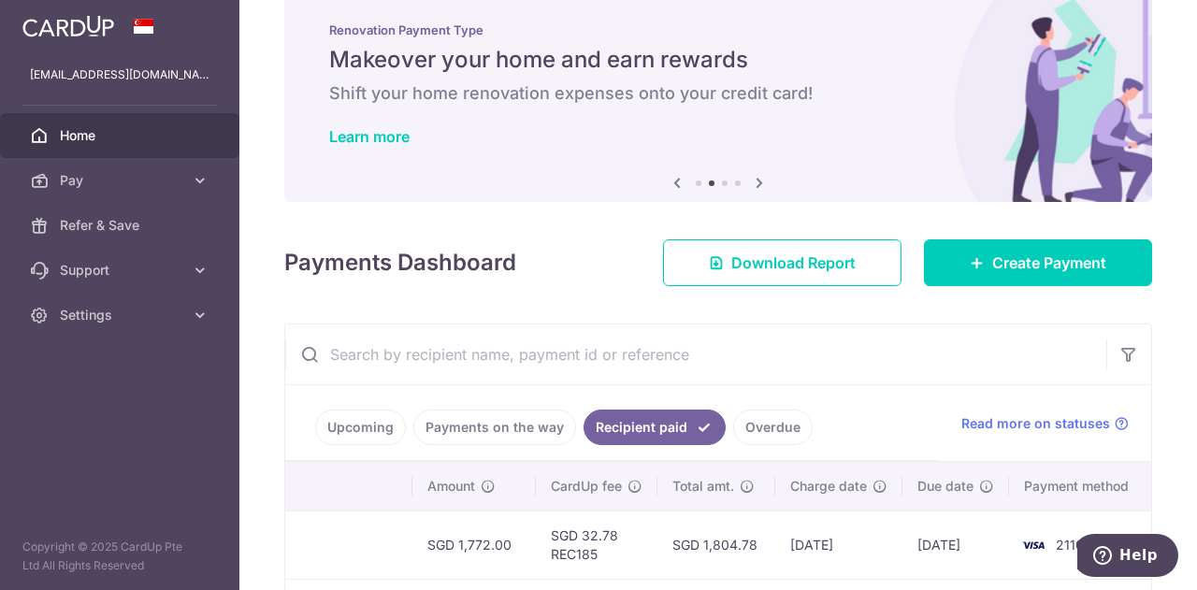
scroll to position [0, 0]
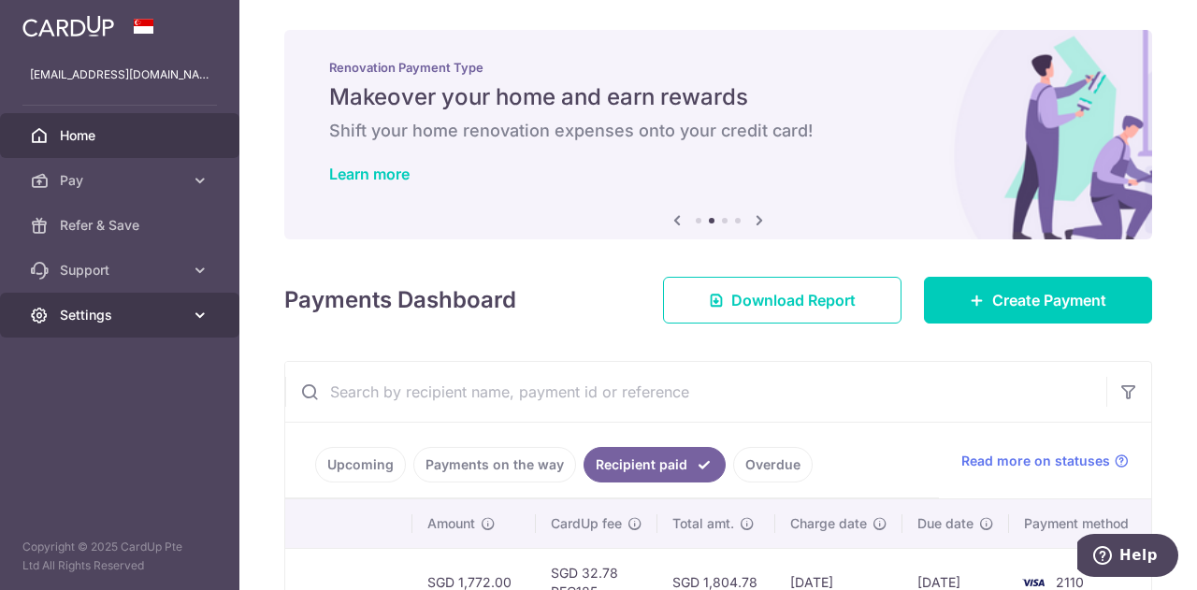
click at [118, 307] on span "Settings" at bounding box center [121, 315] width 123 height 19
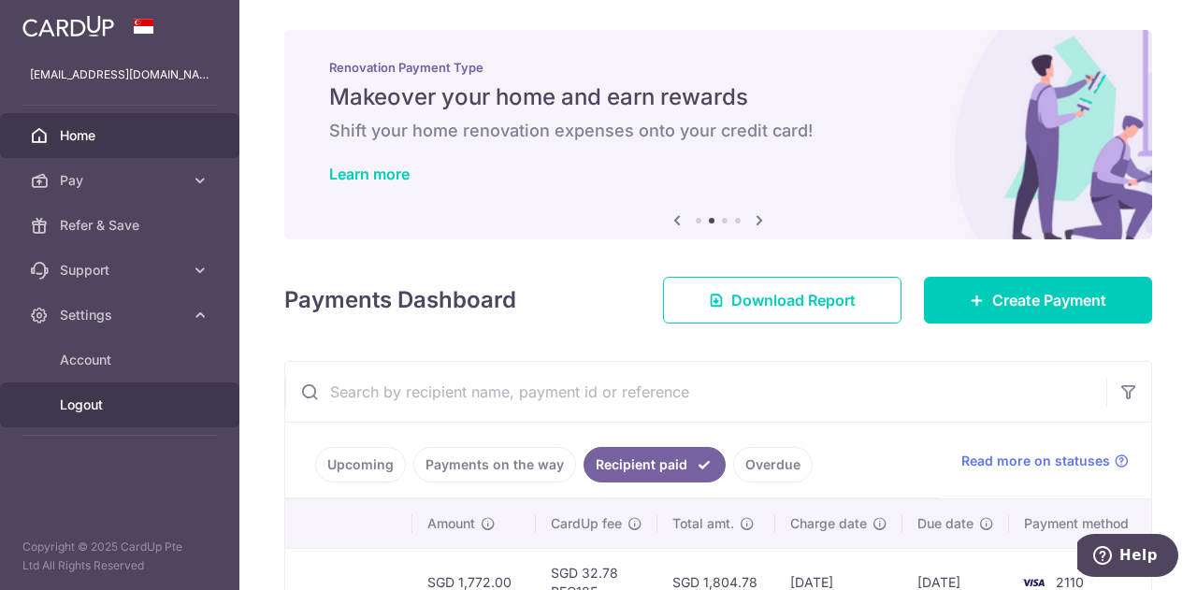
click at [105, 408] on span "Logout" at bounding box center [121, 405] width 123 height 19
